Goal: Navigation & Orientation: Find specific page/section

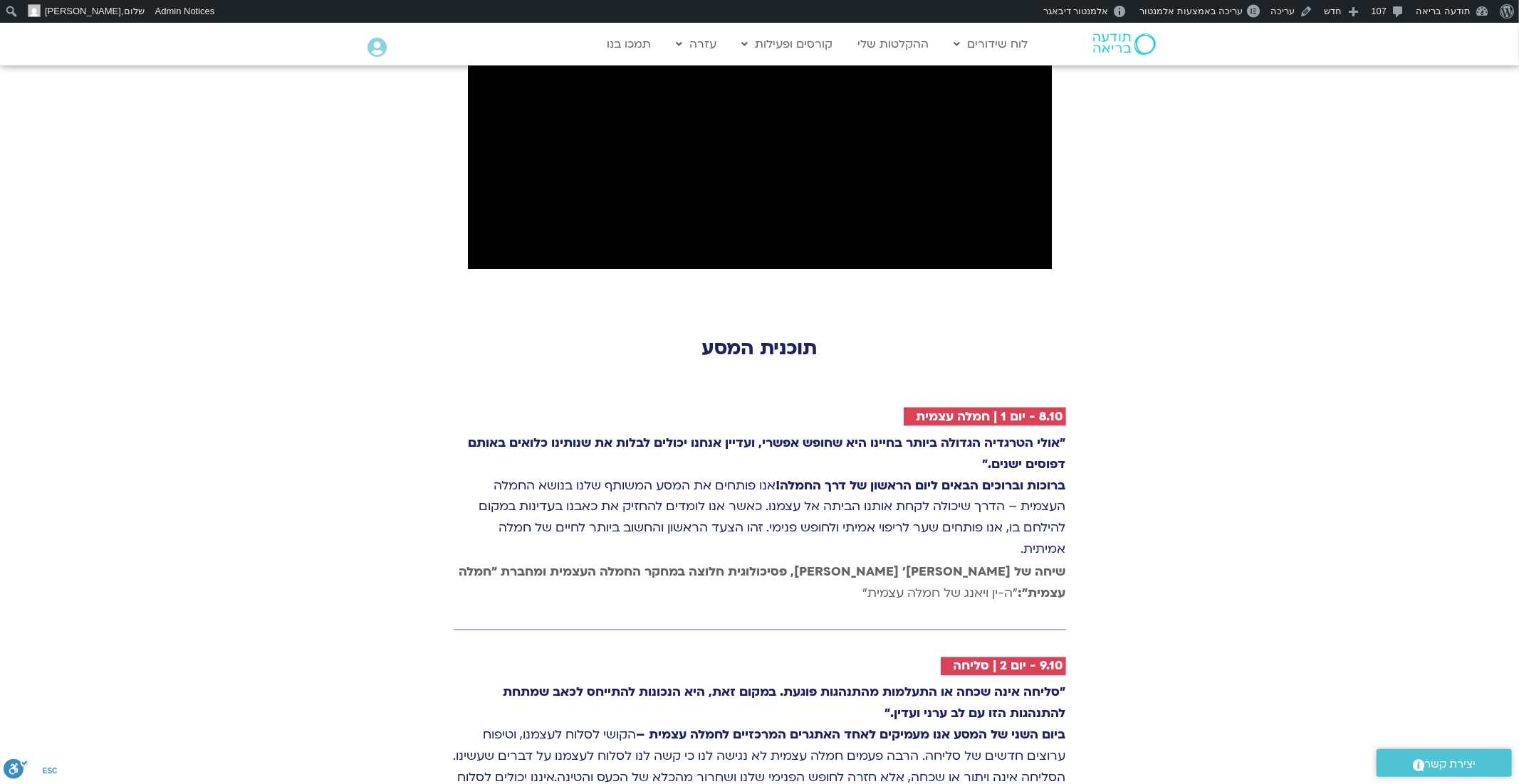
scroll to position [1814, 0]
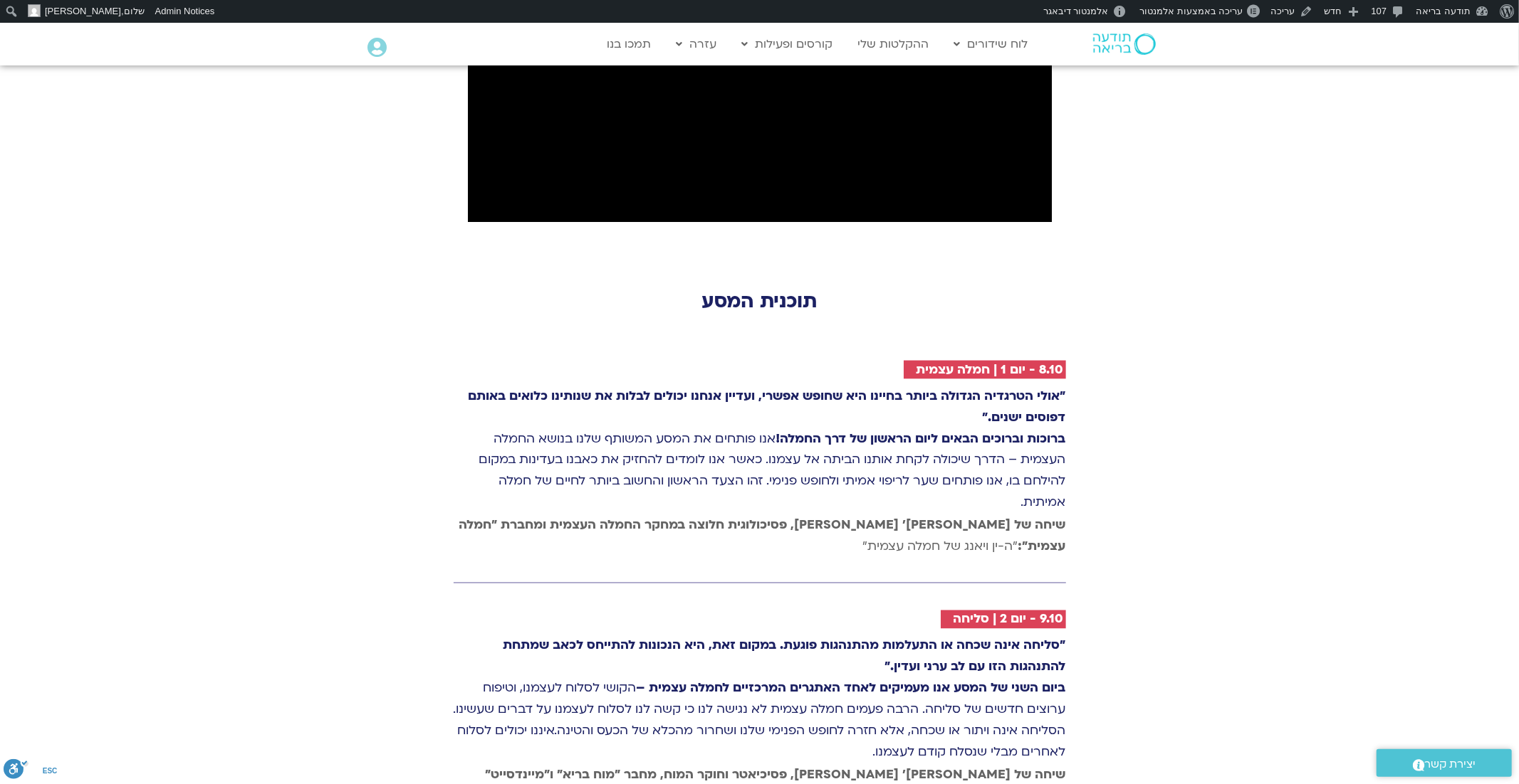
click at [728, 290] on h2 "תוכנית המסע" at bounding box center [760, 301] width 612 height 23
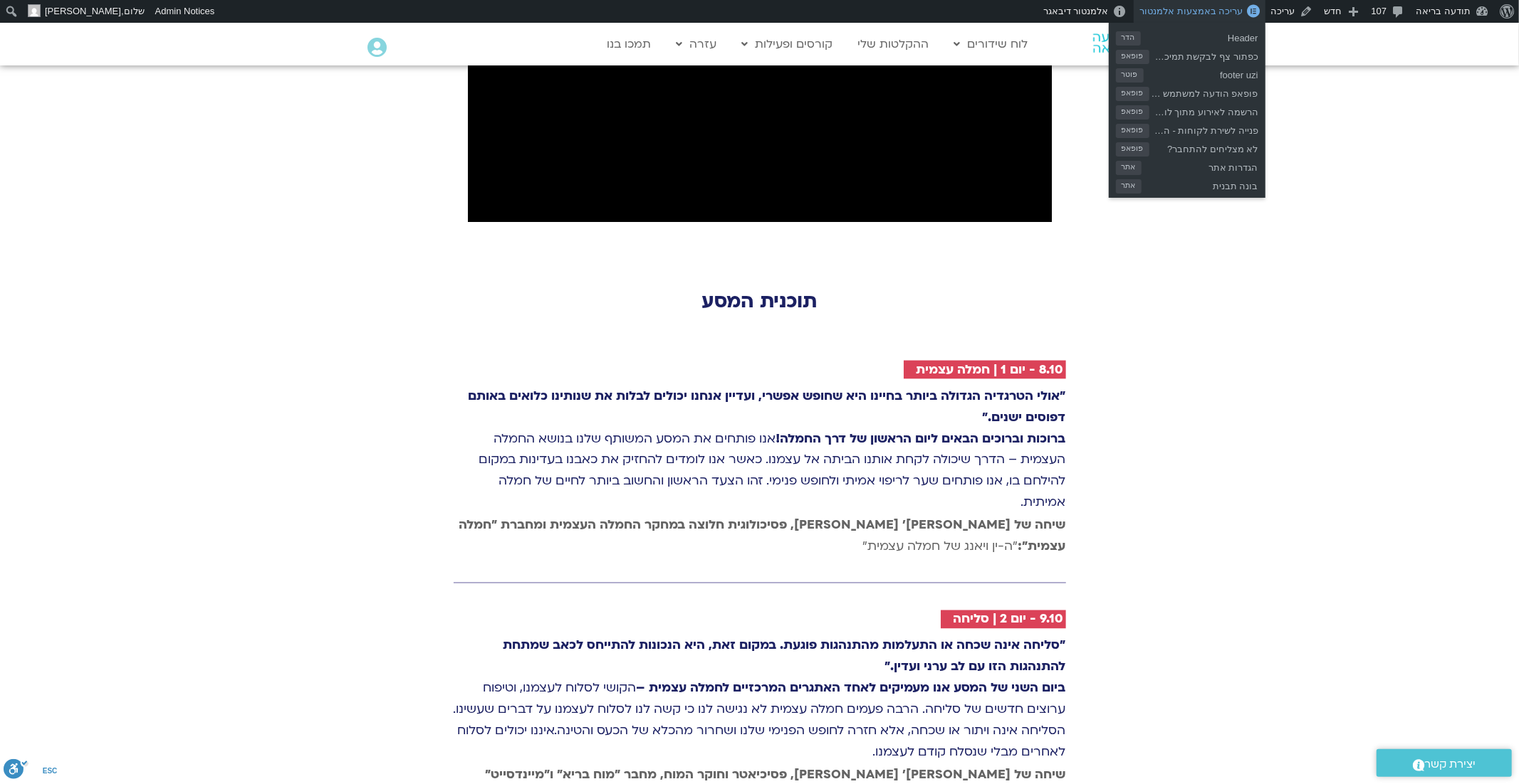
click at [1228, 8] on span "עריכה באמצעות אלמנטור" at bounding box center [1191, 10] width 103 height 10
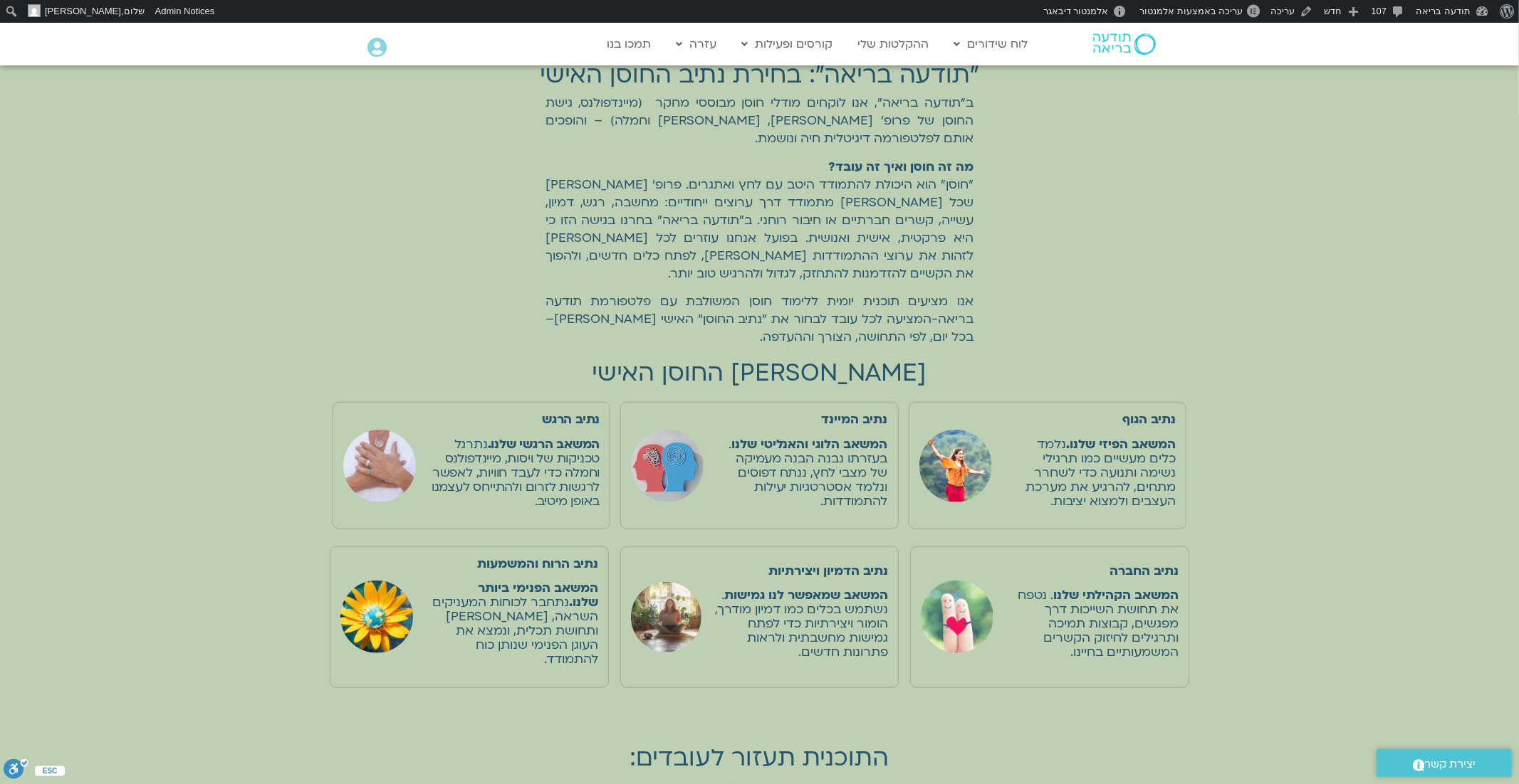
scroll to position [639, 0]
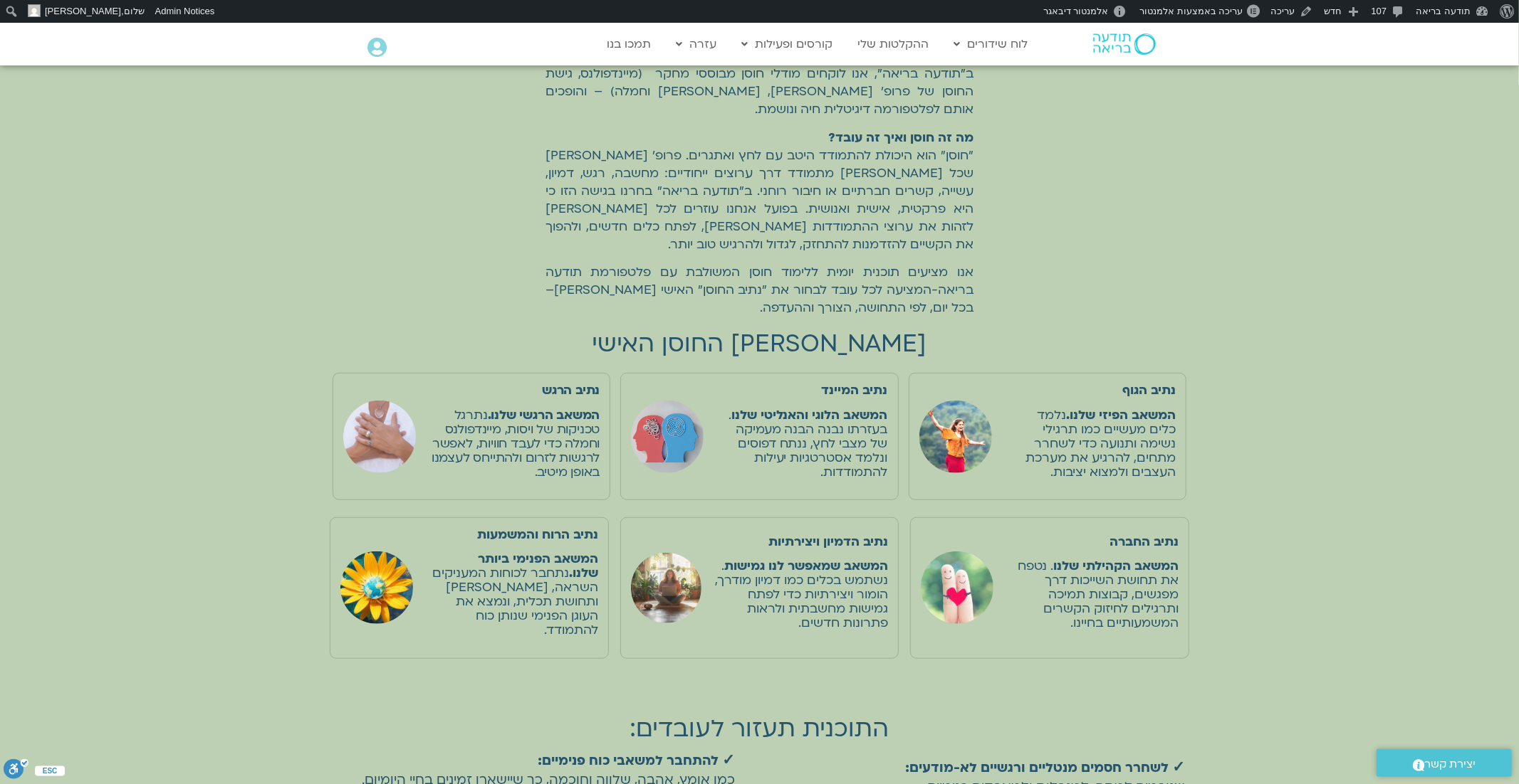
click at [1130, 34] on img at bounding box center [1124, 44] width 63 height 22
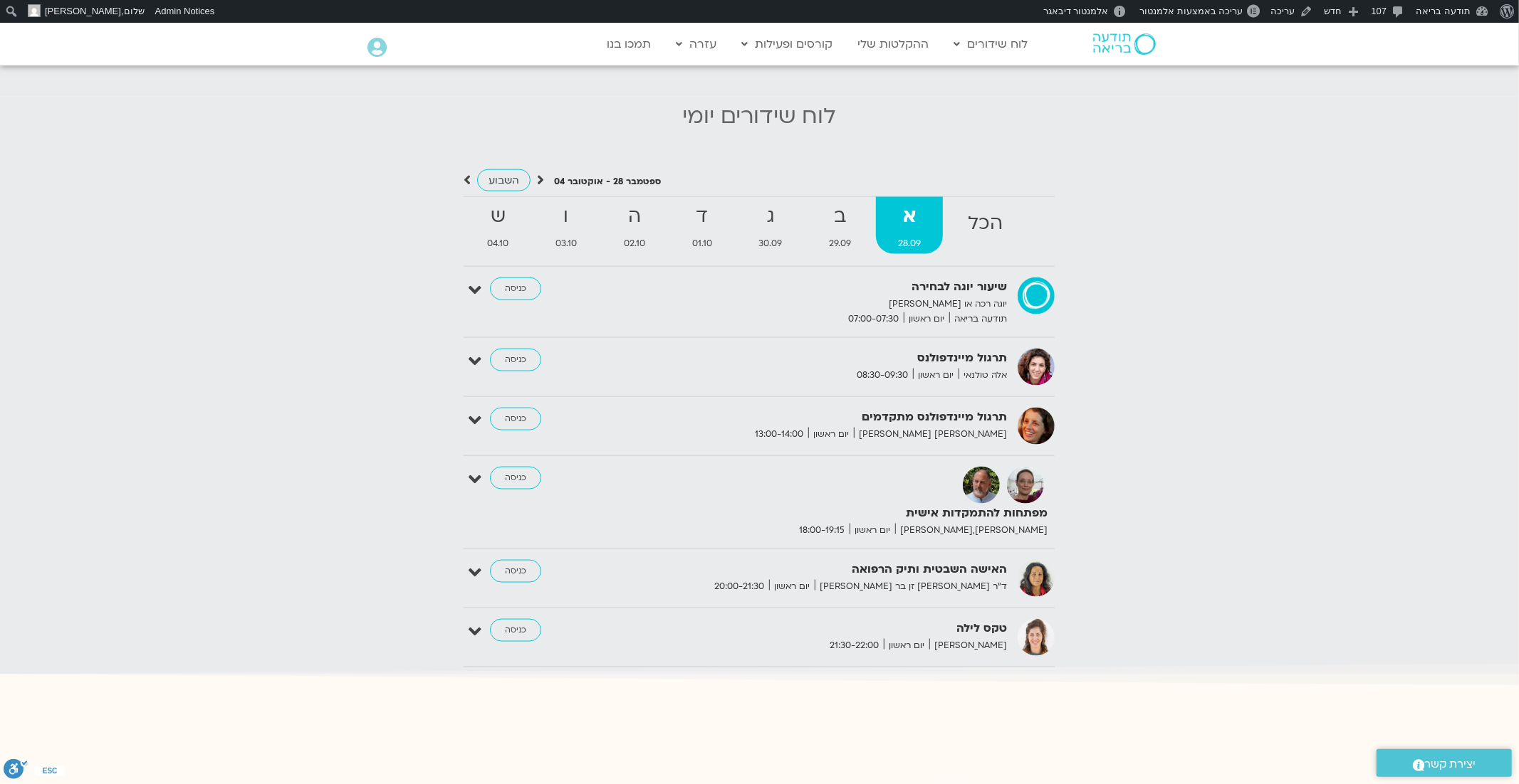
scroll to position [1516, 0]
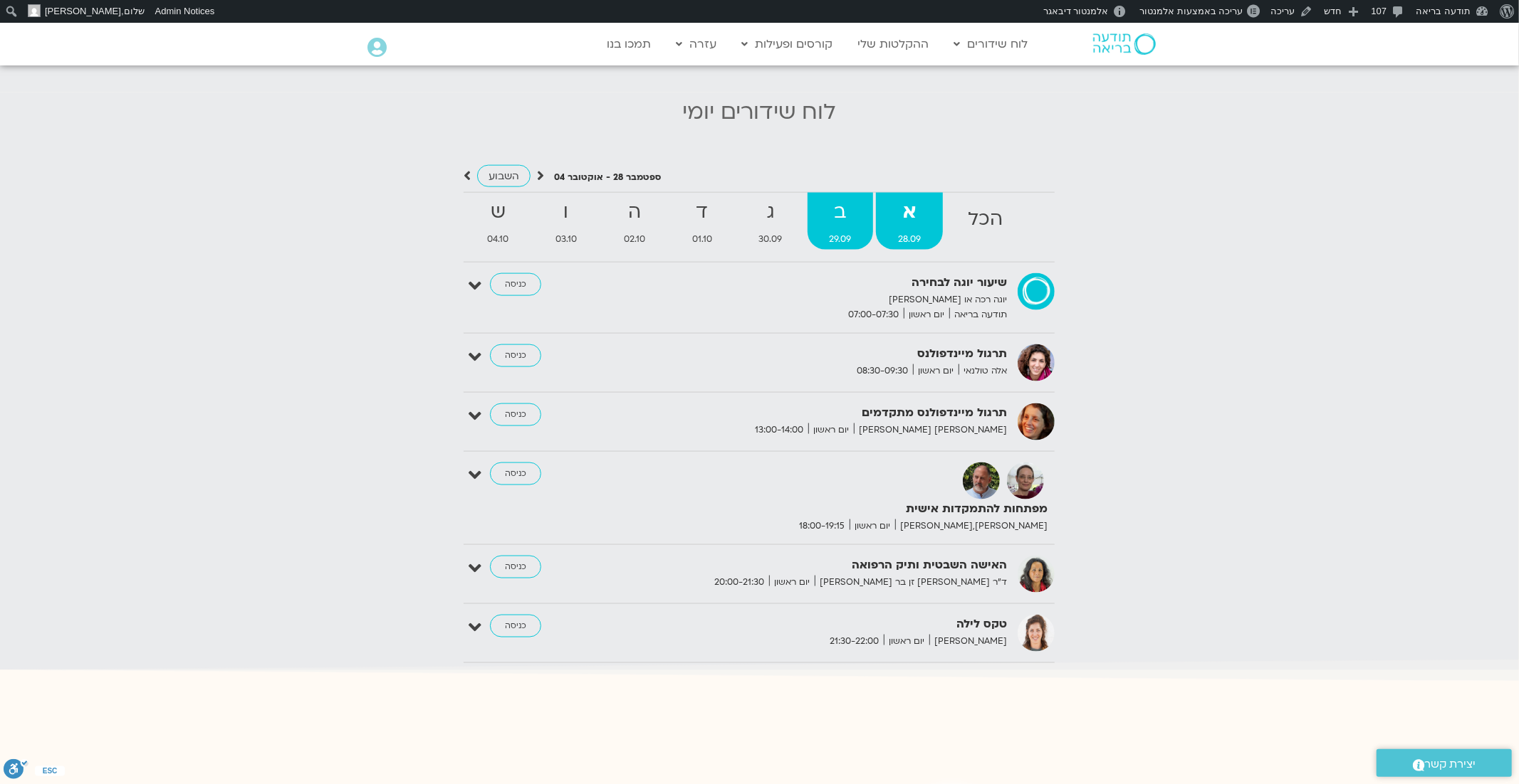
click at [845, 196] on strong "ב" at bounding box center [841, 212] width 67 height 32
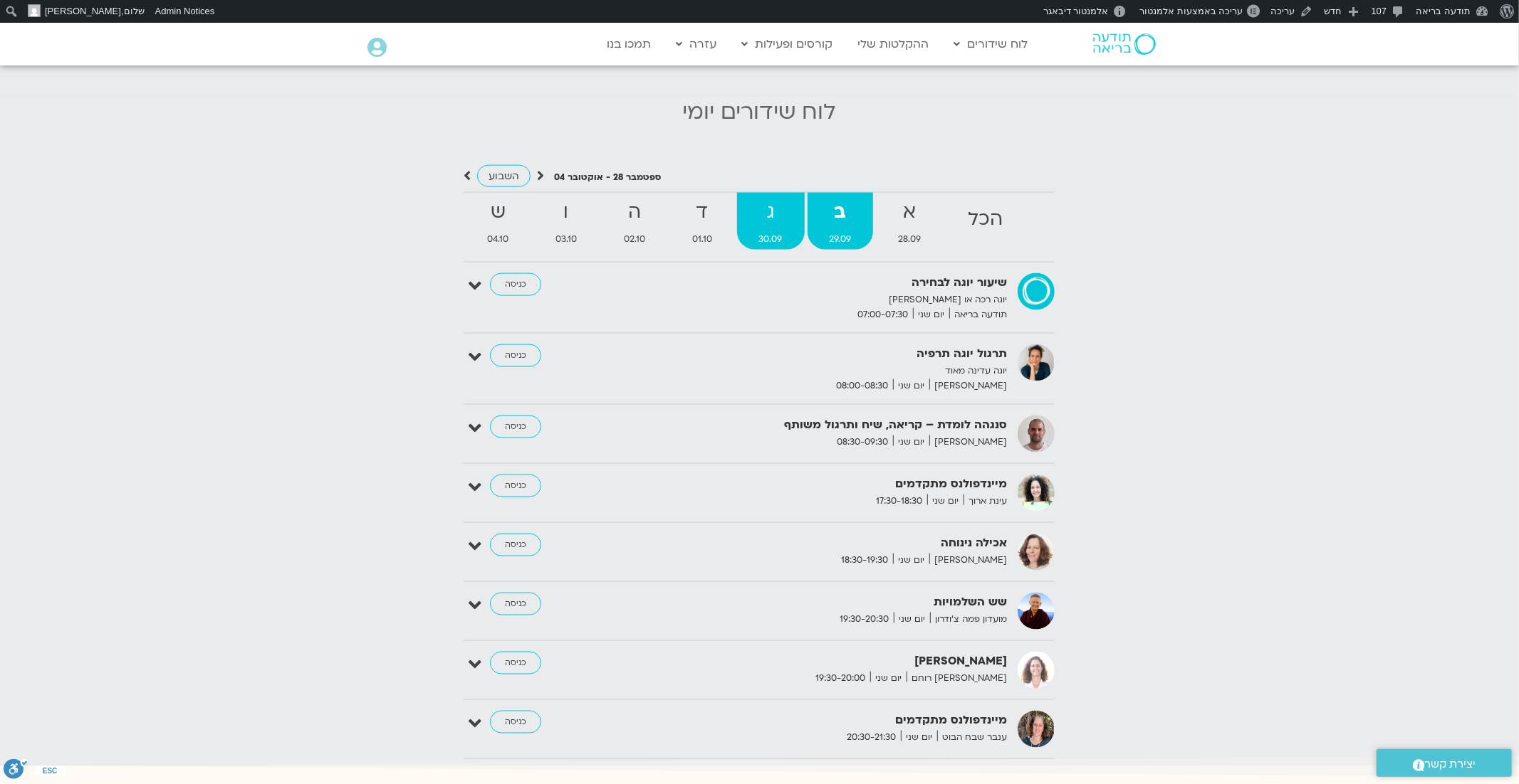
click at [764, 205] on strong "ג" at bounding box center [771, 212] width 68 height 32
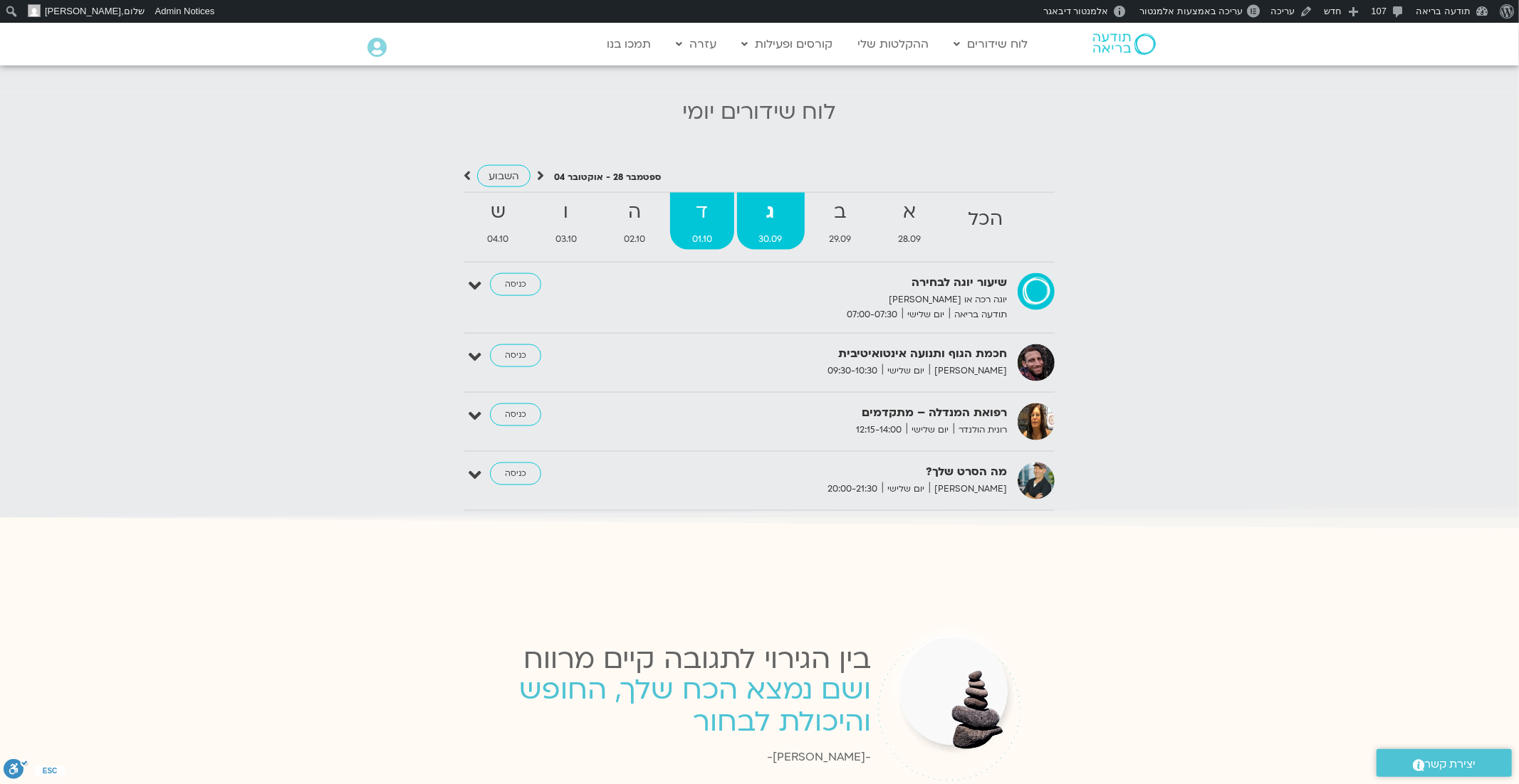
click at [708, 206] on strong "ד" at bounding box center [702, 212] width 64 height 32
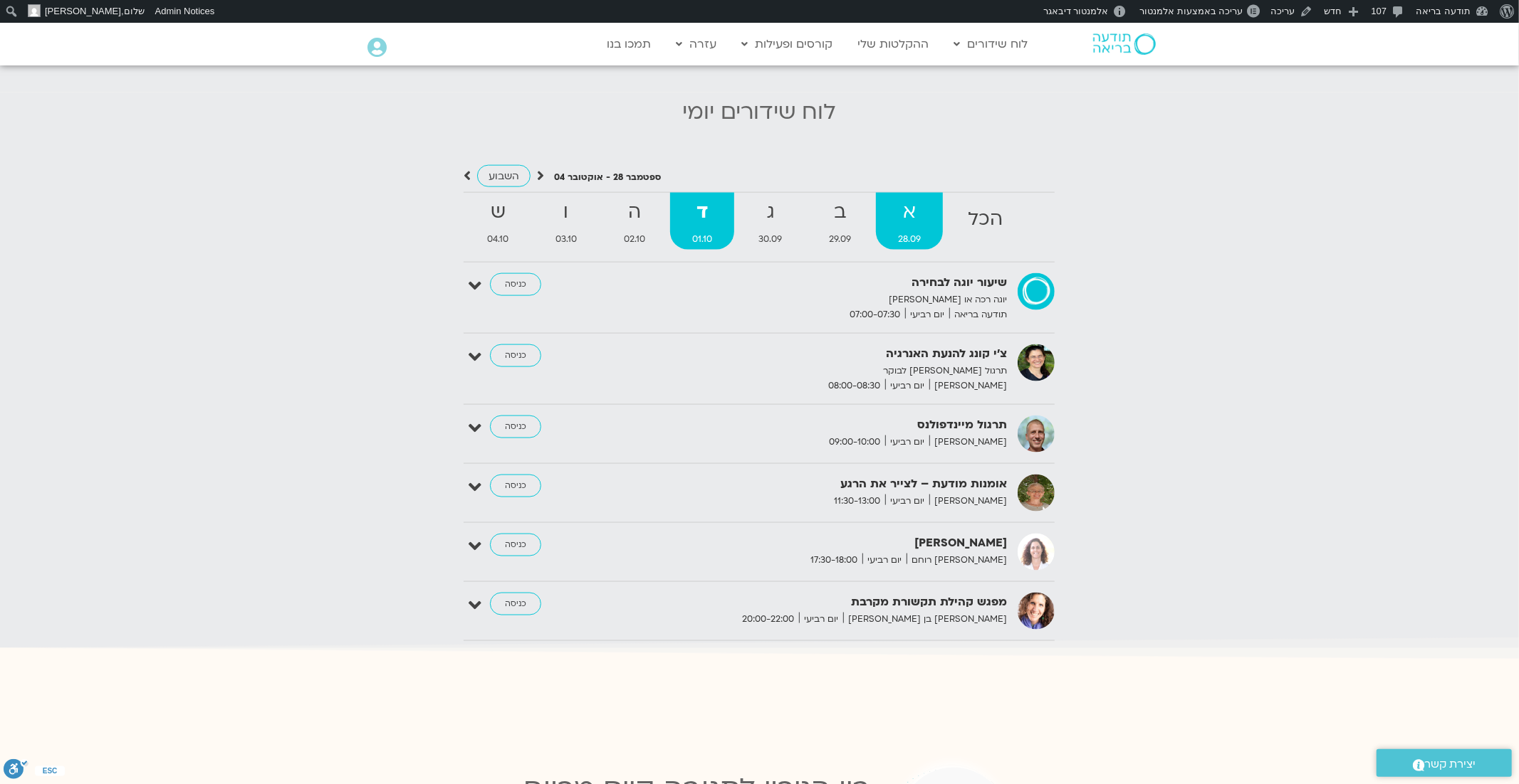
click at [902, 202] on strong "א" at bounding box center [908, 212] width 67 height 32
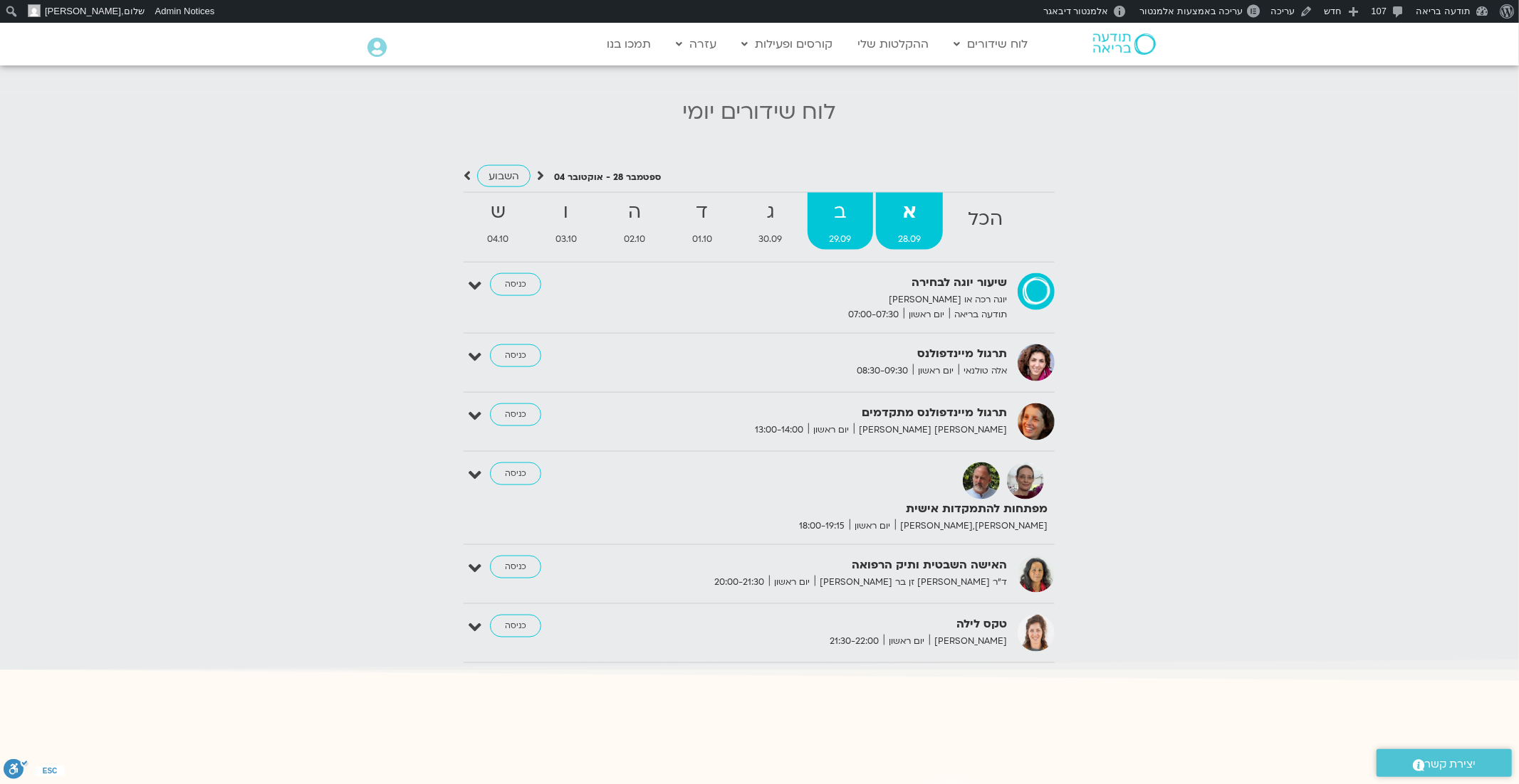
click at [846, 204] on strong "ב" at bounding box center [841, 212] width 67 height 32
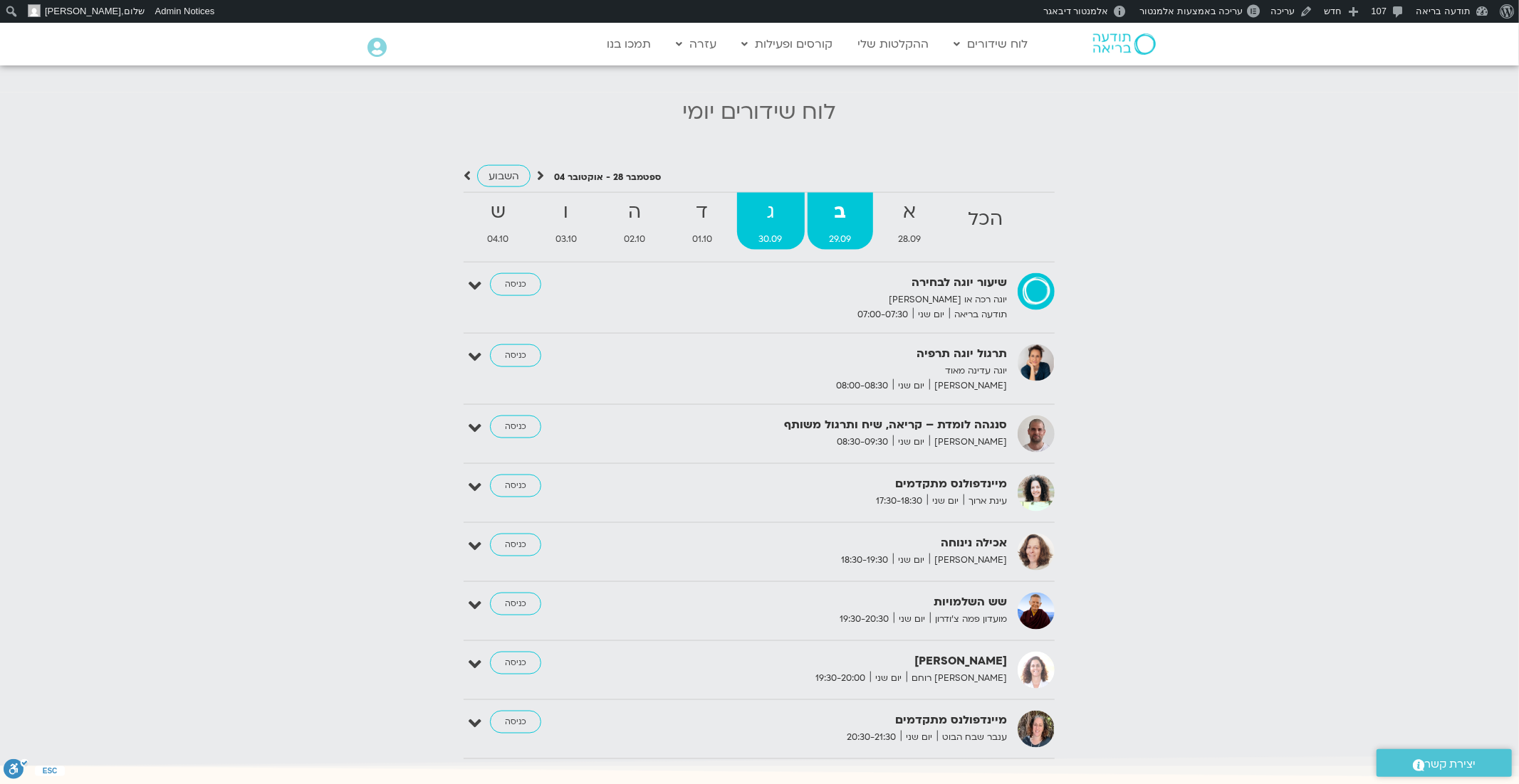
click at [771, 206] on strong "ג" at bounding box center [771, 212] width 68 height 32
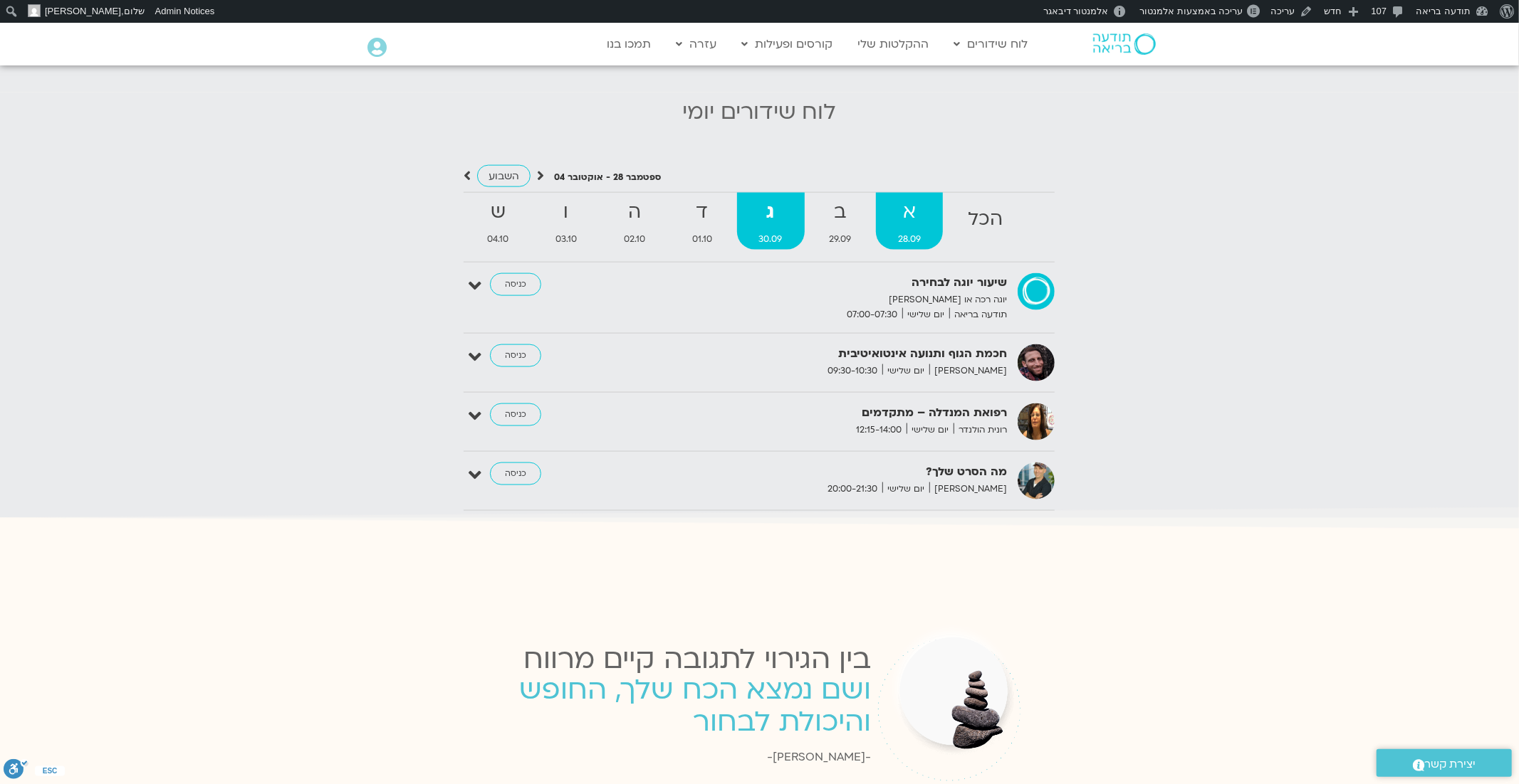
click at [906, 207] on strong "א" at bounding box center [908, 212] width 67 height 32
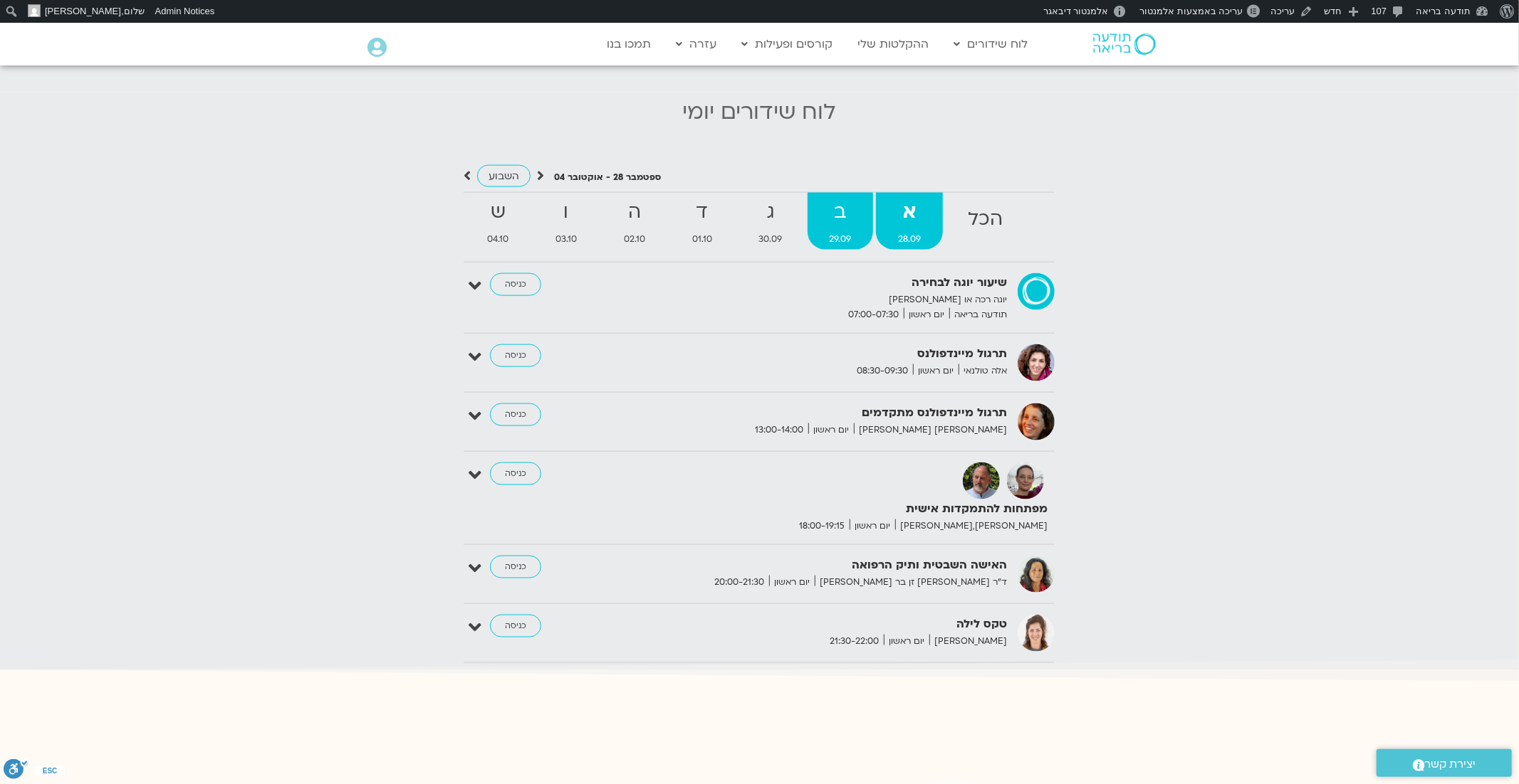
click at [843, 211] on strong "ב" at bounding box center [841, 212] width 67 height 32
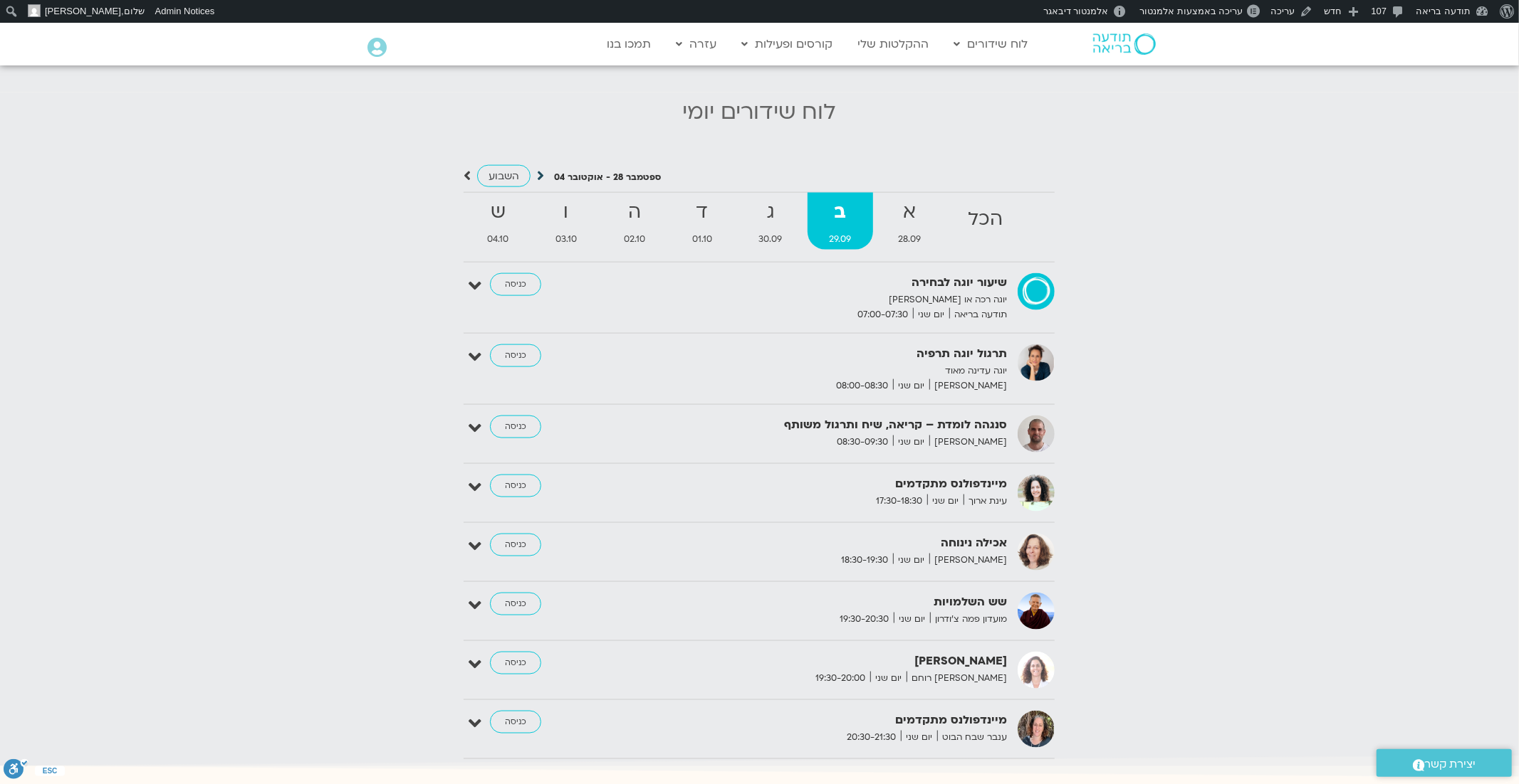
click at [541, 169] on icon at bounding box center [541, 176] width 8 height 14
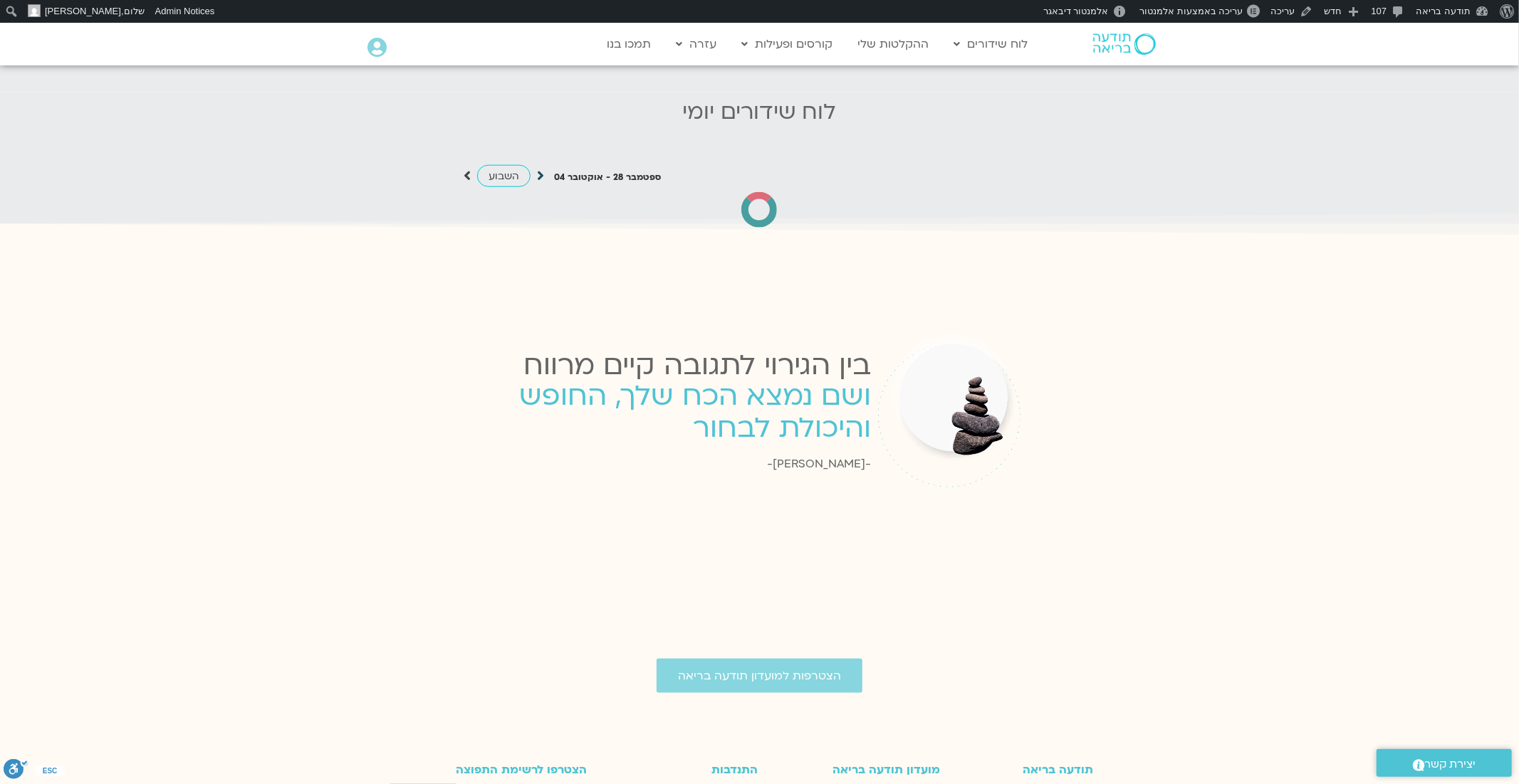
click at [541, 169] on icon at bounding box center [541, 176] width 8 height 14
click at [465, 169] on icon at bounding box center [468, 176] width 8 height 14
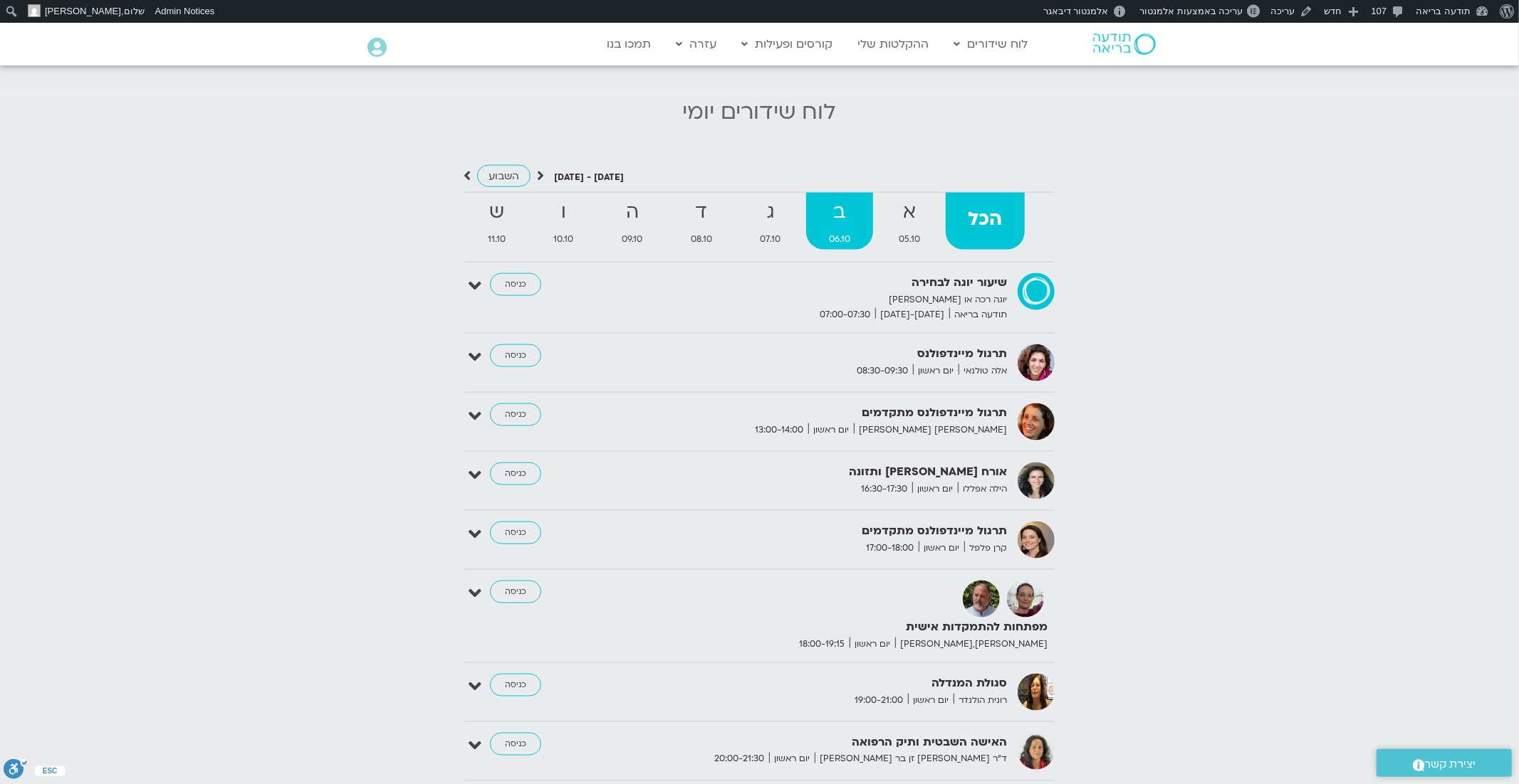
click at [848, 212] on strong "ב" at bounding box center [839, 212] width 67 height 32
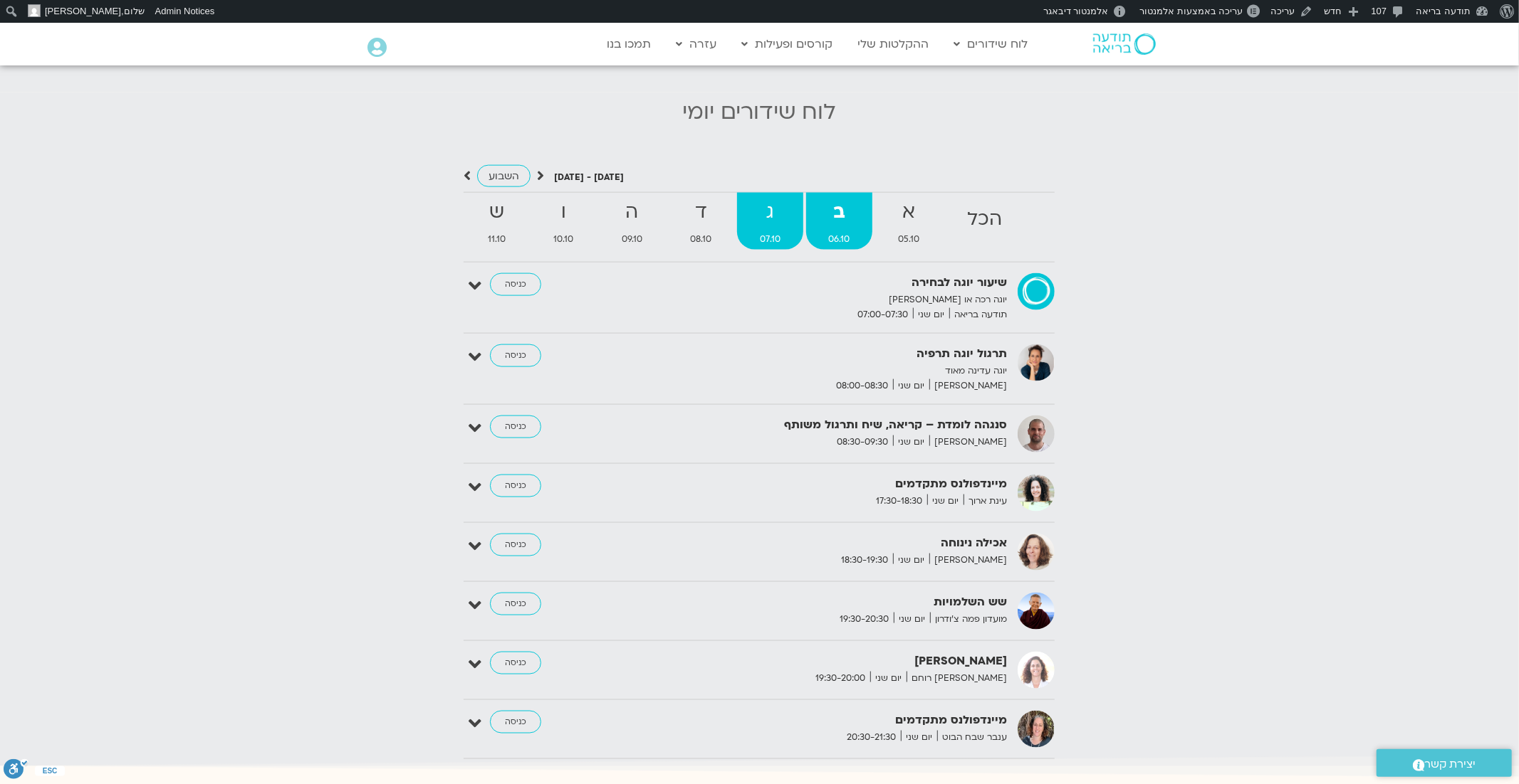
click at [753, 211] on strong "ג" at bounding box center [770, 212] width 67 height 32
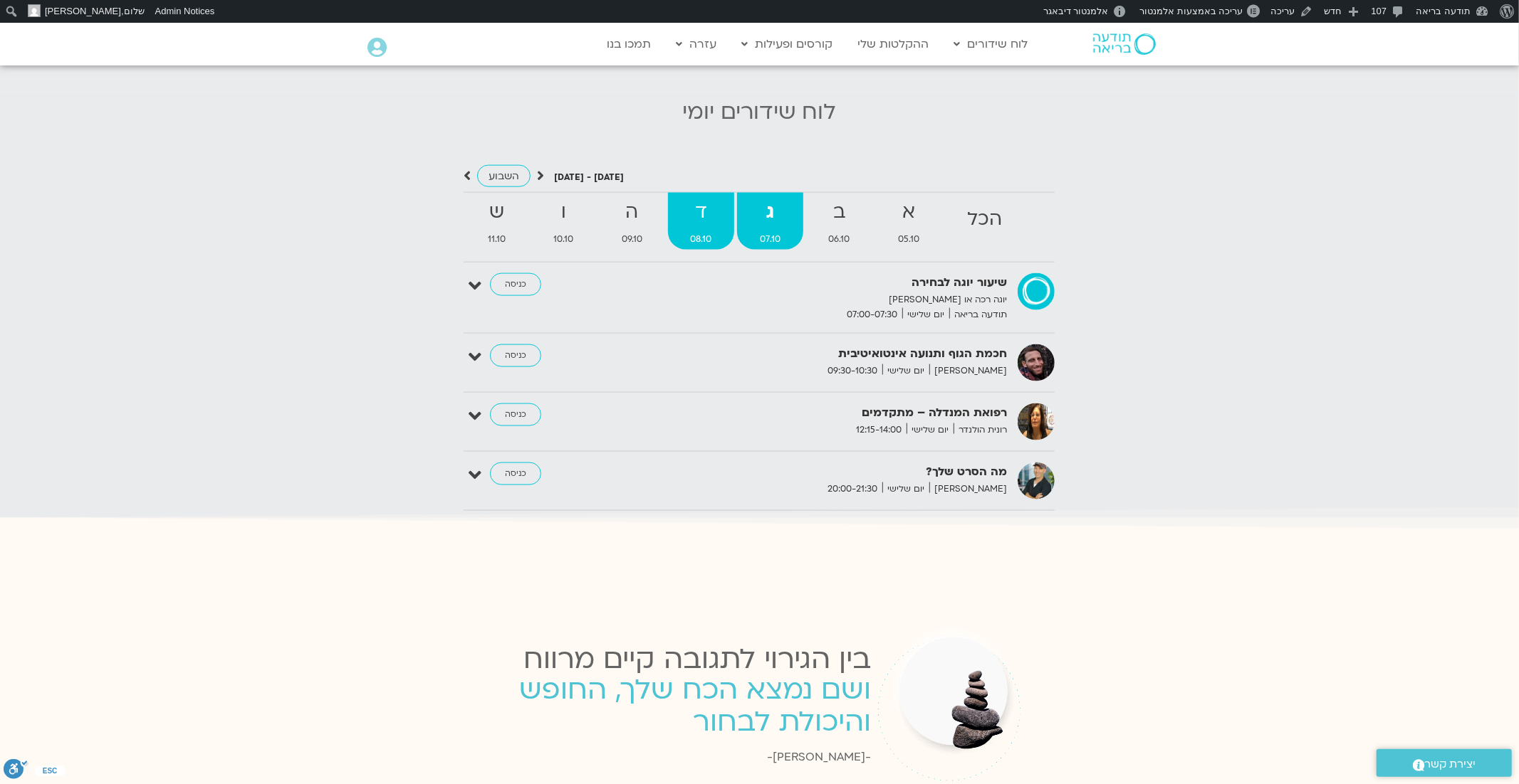
click at [693, 211] on strong "ד" at bounding box center [701, 212] width 67 height 32
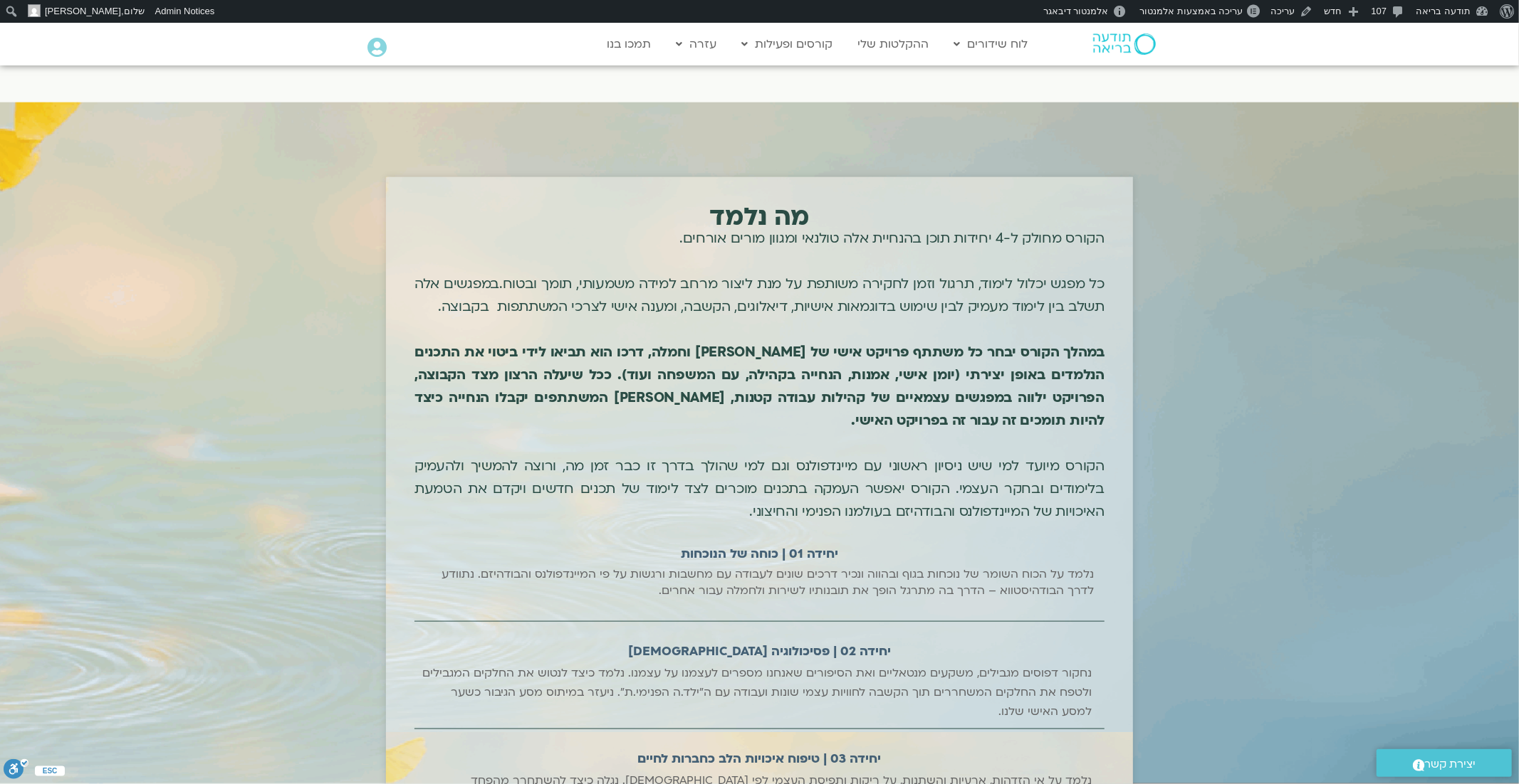
scroll to position [1279, 0]
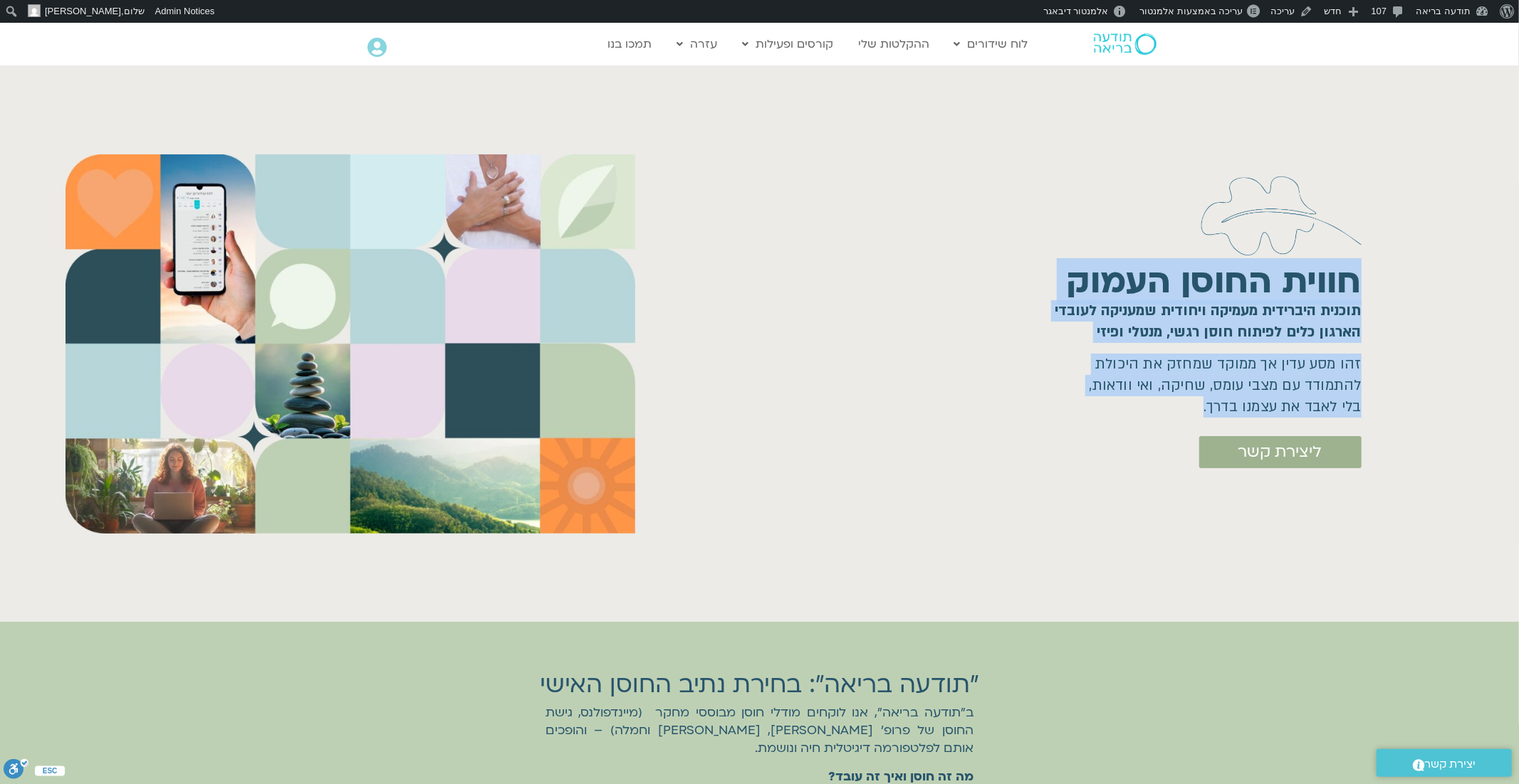
drag, startPoint x: 1194, startPoint y: 409, endPoint x: 1387, endPoint y: 275, distance: 235.0
click at [1387, 274] on div "חווית החוסן העמוק תוכנית היברידית מעמיקה ויחודית שמעניקה לעובדי הארגון כלים לפי…" at bounding box center [1103, 344] width 817 height 515
copy div "חווית החוסן העמוק תוכנית היברידית מעמיקה ויחודית שמעניקה לעובדי הארגון כלים לפי…"
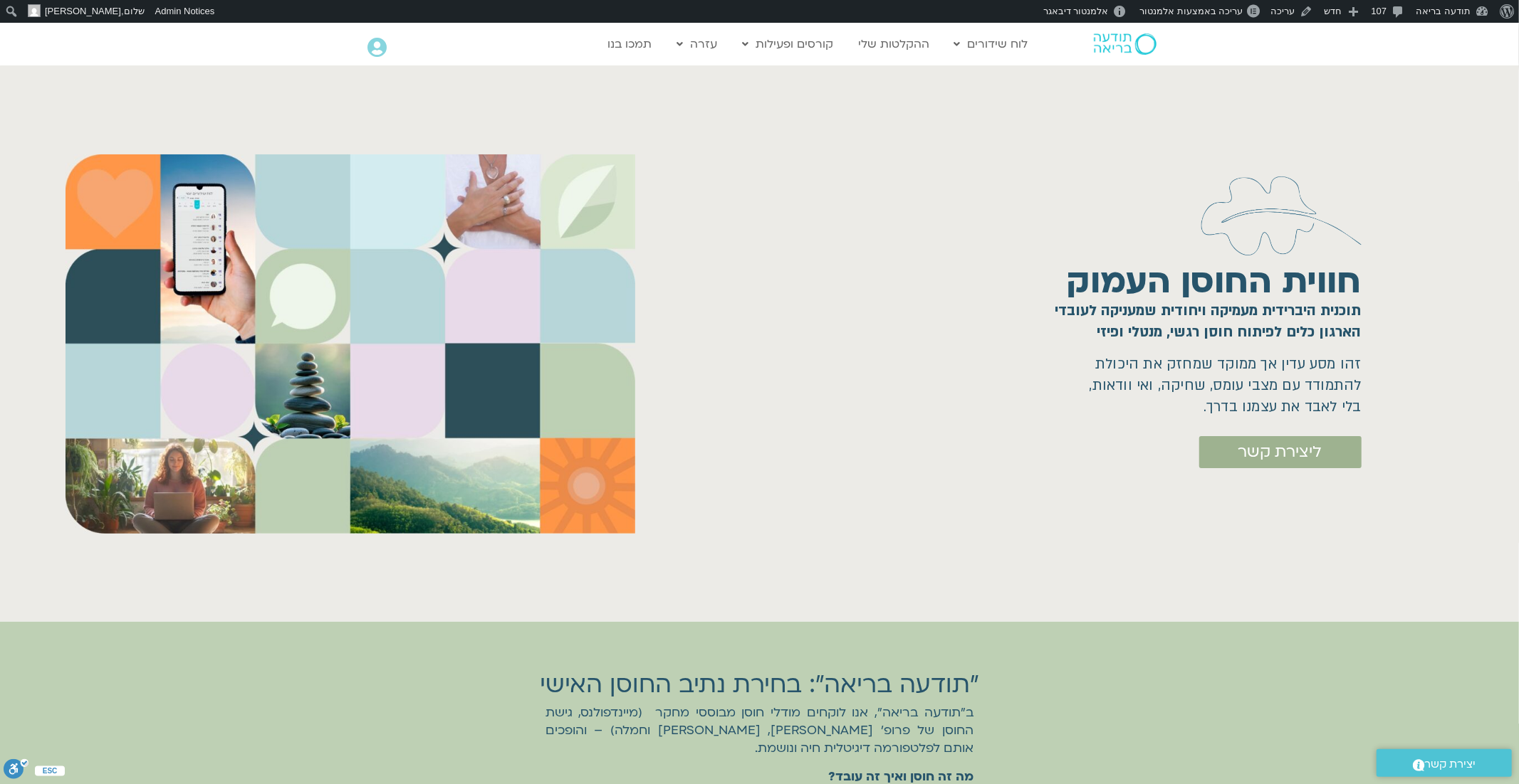
click at [934, 485] on div "חווית החוסן העמוק תוכנית היברידית מעמיקה ויחודית שמעניקה לעובדי הארגון כלים לפי…" at bounding box center [1103, 344] width 817 height 515
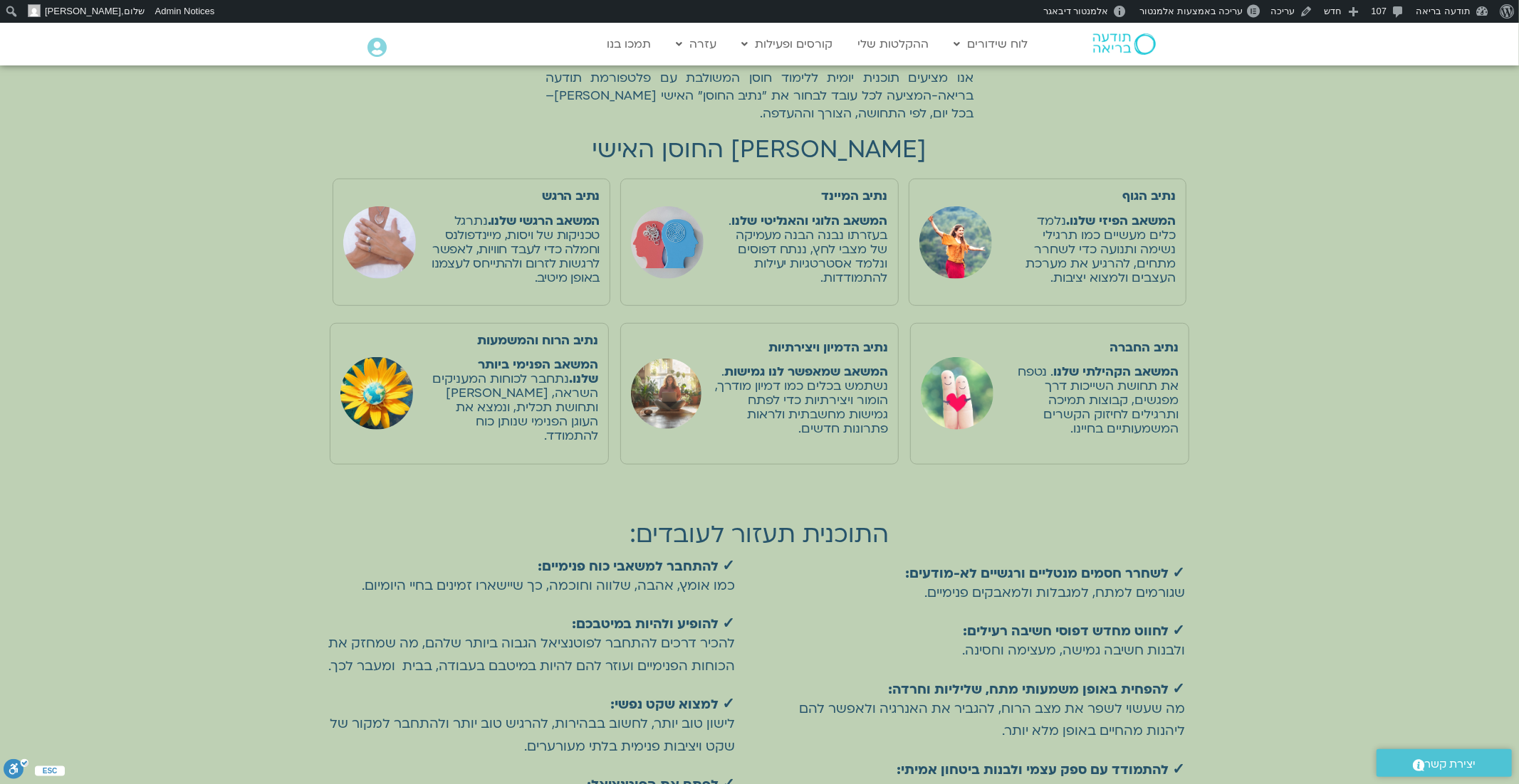
scroll to position [831, 0]
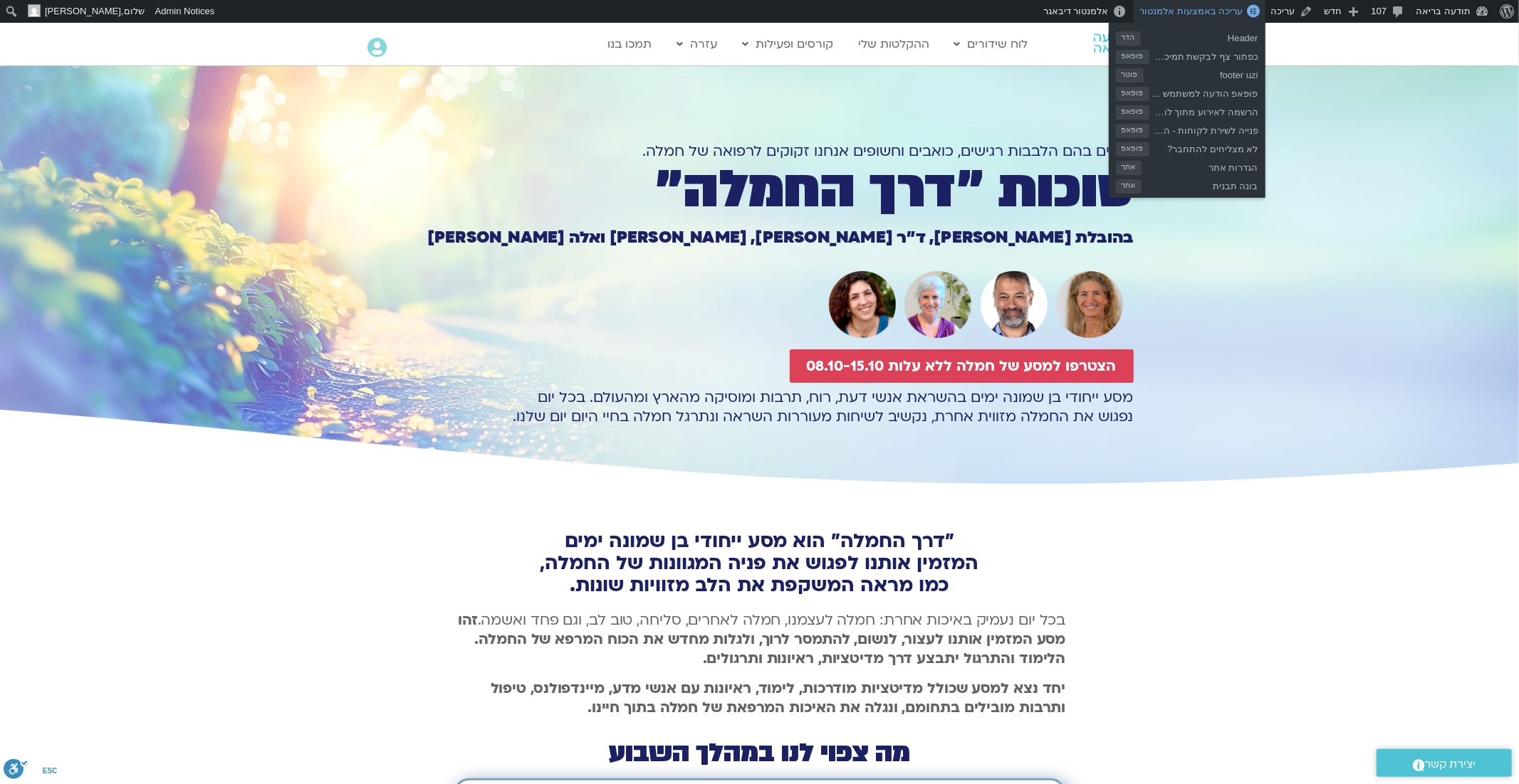
click at [1207, 16] on link "עריכה באמצעות אלמנטור" at bounding box center [1199, 11] width 131 height 23
